Goal: Information Seeking & Learning: Learn about a topic

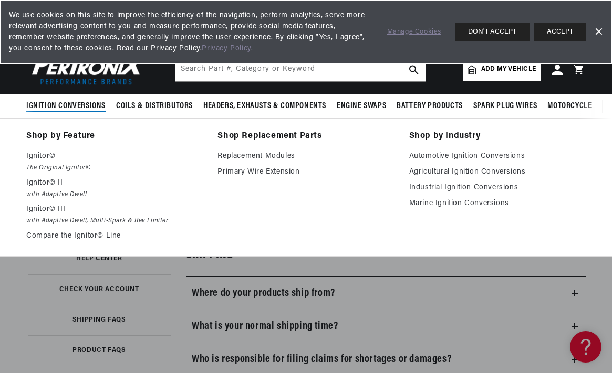
scroll to position [0, 319]
click at [62, 108] on span "Ignition Conversions" at bounding box center [65, 106] width 79 height 11
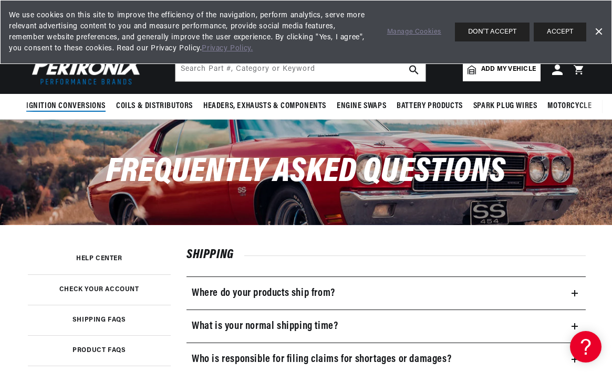
scroll to position [0, 0]
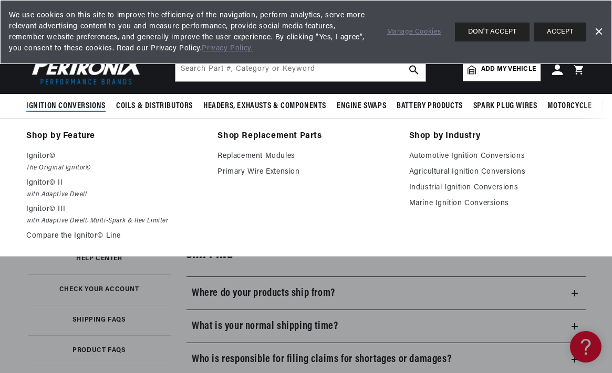
click at [58, 107] on span "Ignition Conversions" at bounding box center [65, 106] width 79 height 11
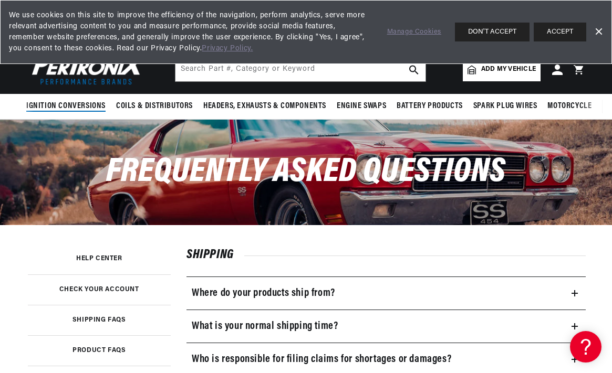
click at [58, 107] on span "Ignition Conversions" at bounding box center [65, 106] width 79 height 11
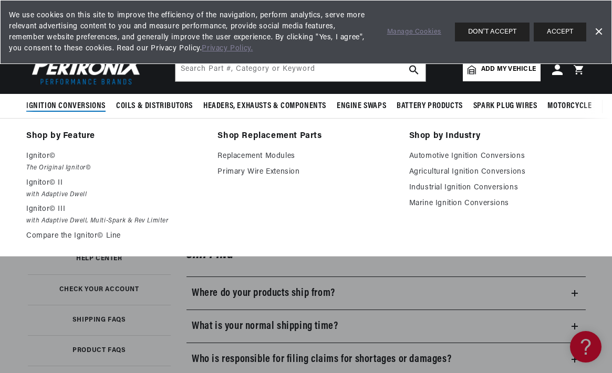
click at [67, 107] on span "Ignition Conversions" at bounding box center [65, 106] width 79 height 11
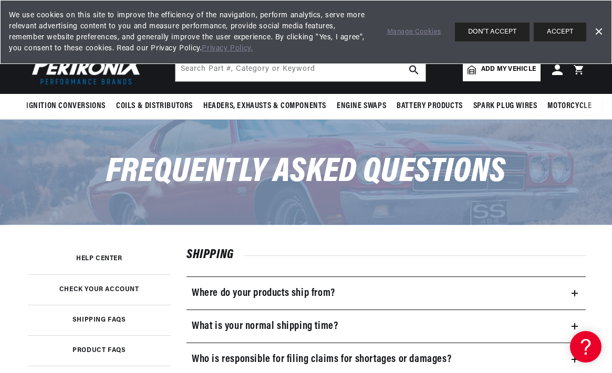
drag, startPoint x: 60, startPoint y: 108, endPoint x: 54, endPoint y: 124, distance: 17.8
click at [53, 119] on nav "Ignition Conversions Shop by Feature Ignitor© The Original Ignitor© Ignitor© II…" at bounding box center [306, 106] width 612 height 25
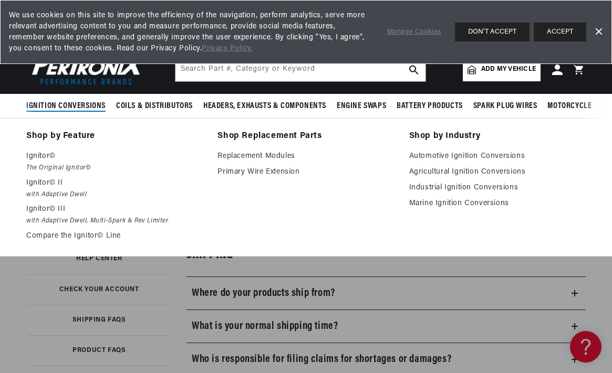
scroll to position [0, 0]
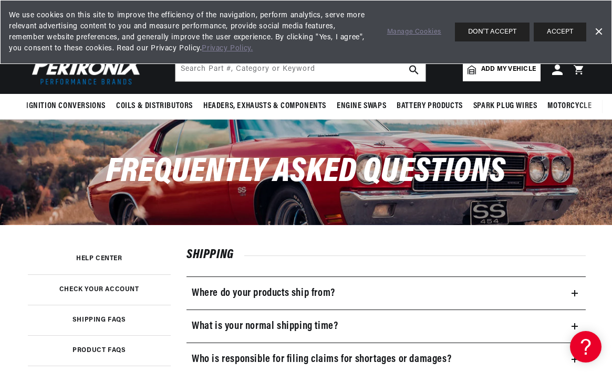
click at [38, 211] on div "Frequently Asked Questions" at bounding box center [306, 172] width 612 height 105
click at [560, 29] on button "ACCEPT" at bounding box center [560, 32] width 53 height 19
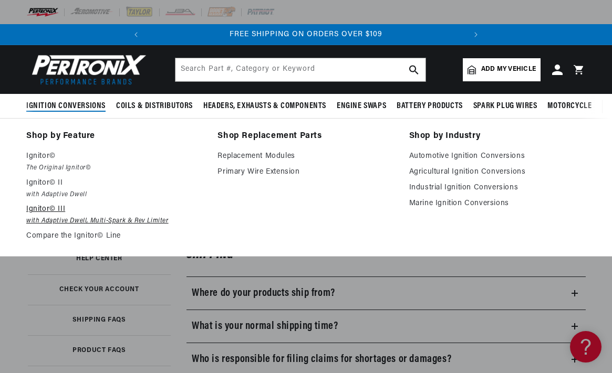
click at [51, 210] on p "Ignitor© III" at bounding box center [114, 209] width 176 height 13
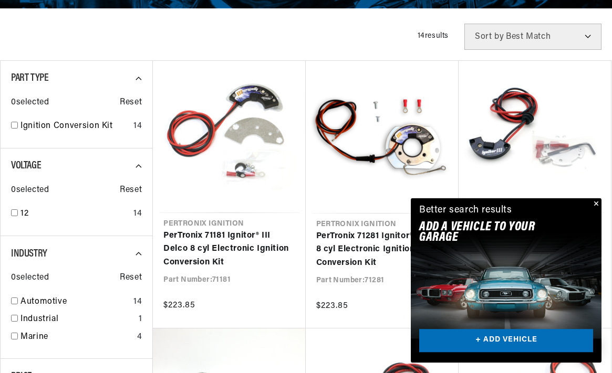
scroll to position [268, 0]
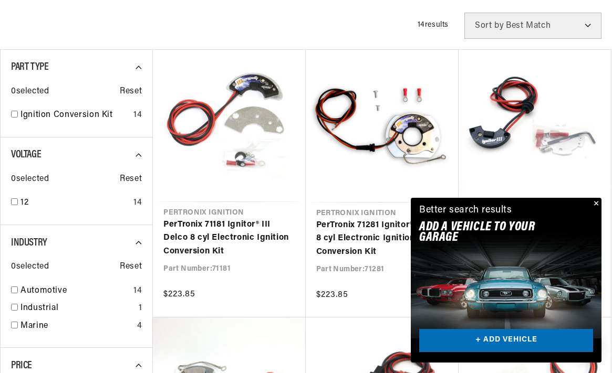
click at [594, 203] on button "Close" at bounding box center [595, 204] width 13 height 13
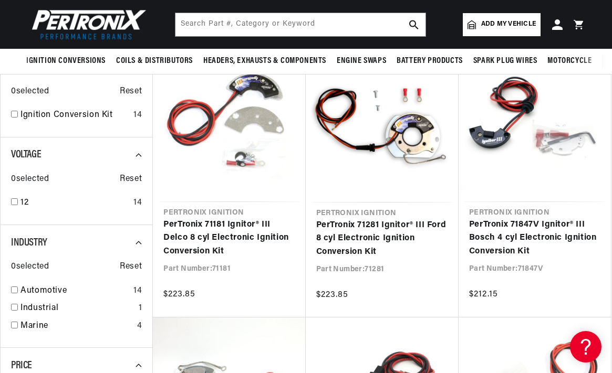
scroll to position [0, 0]
